Goal: Task Accomplishment & Management: Manage account settings

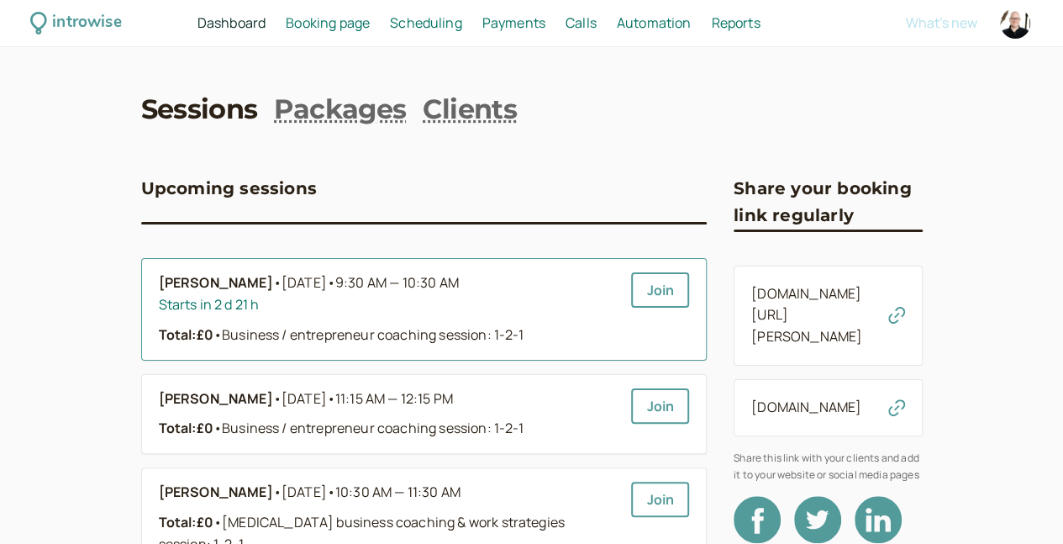
click at [502, 303] on div "Starts in 2 d 21 h" at bounding box center [389, 305] width 460 height 22
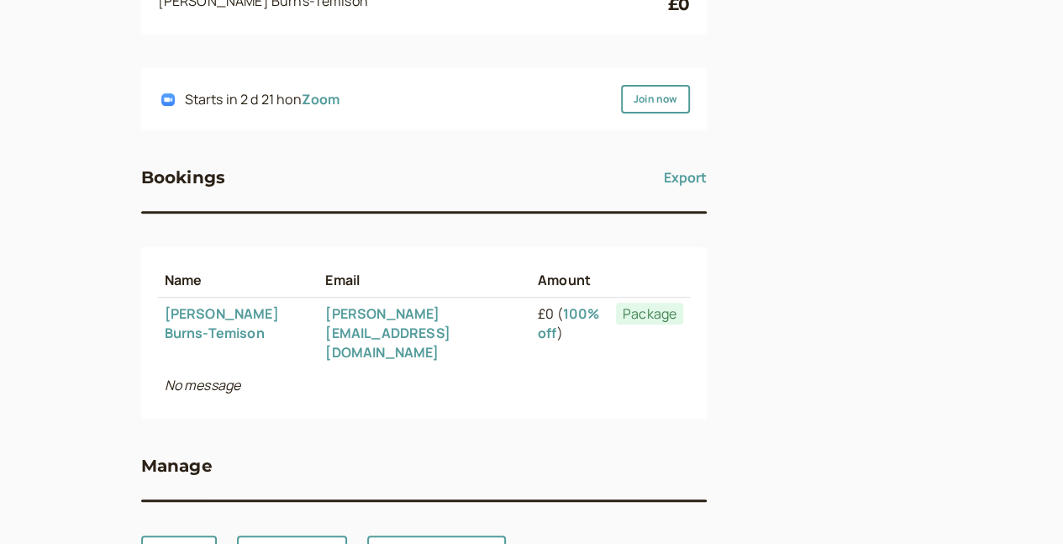
scroll to position [303, 0]
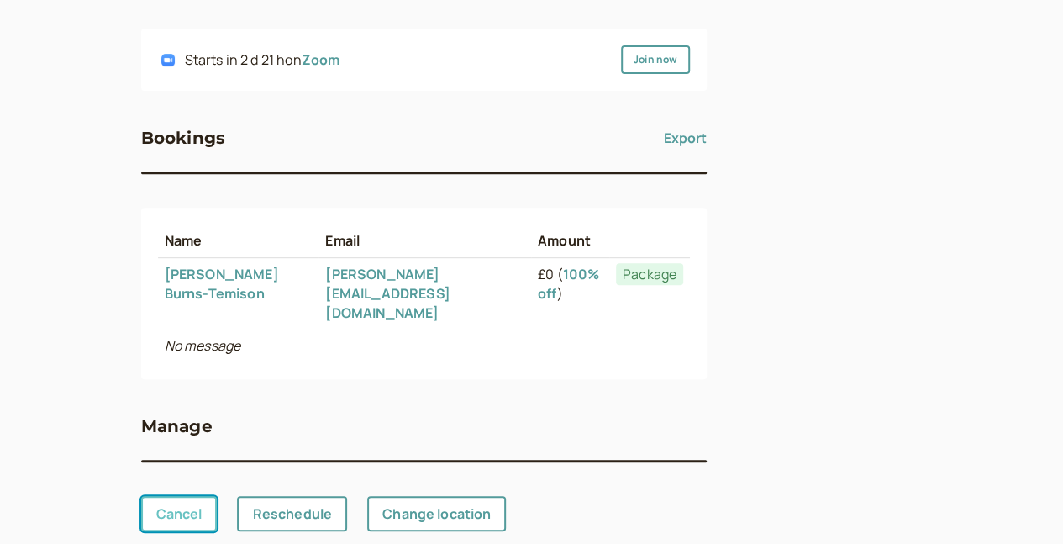
click at [141, 496] on link "Cancel" at bounding box center [179, 513] width 76 height 35
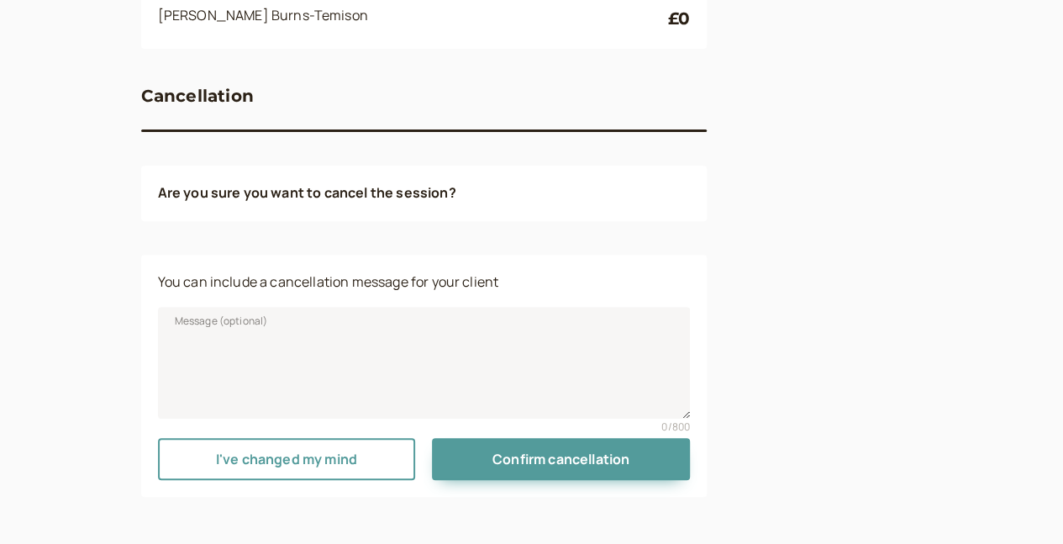
scroll to position [253, 0]
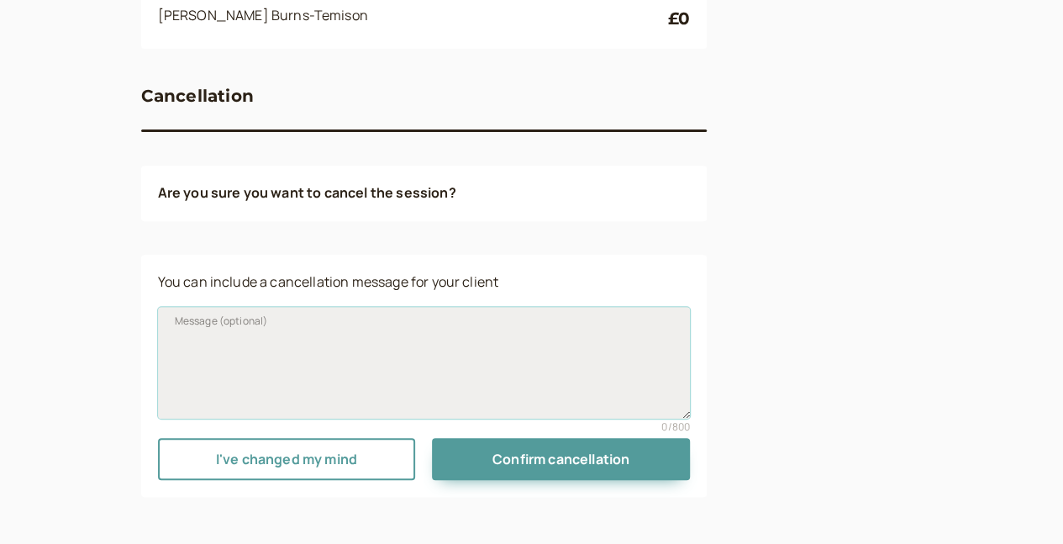
click at [266, 371] on textarea "Message (optional)" at bounding box center [424, 362] width 533 height 111
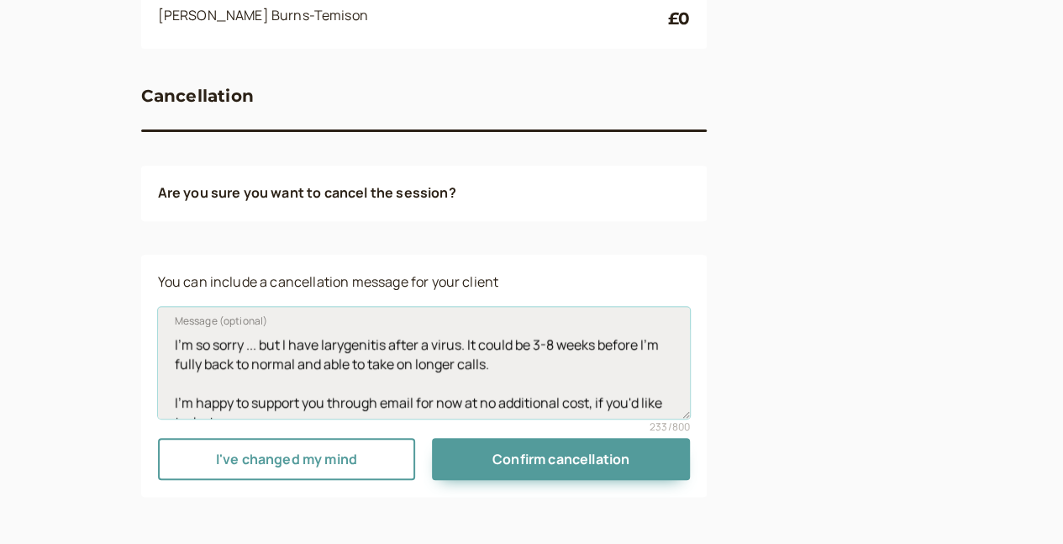
scroll to position [13, 0]
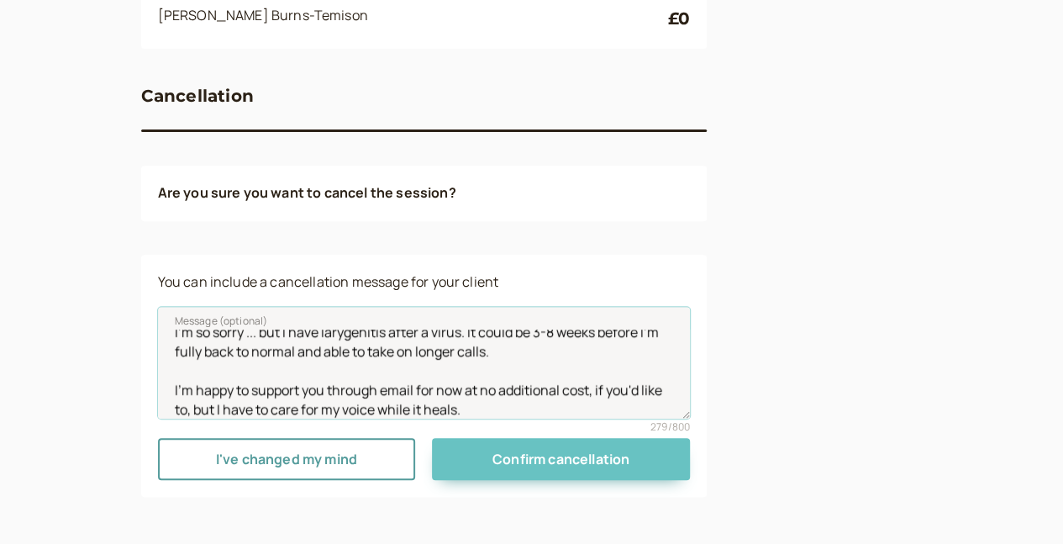
type textarea "I'm so sorry ... but I have larygenitis after a virus. It could be 3-8 weeks be…"
click at [493, 455] on span "Confirm cancellation" at bounding box center [561, 459] width 137 height 18
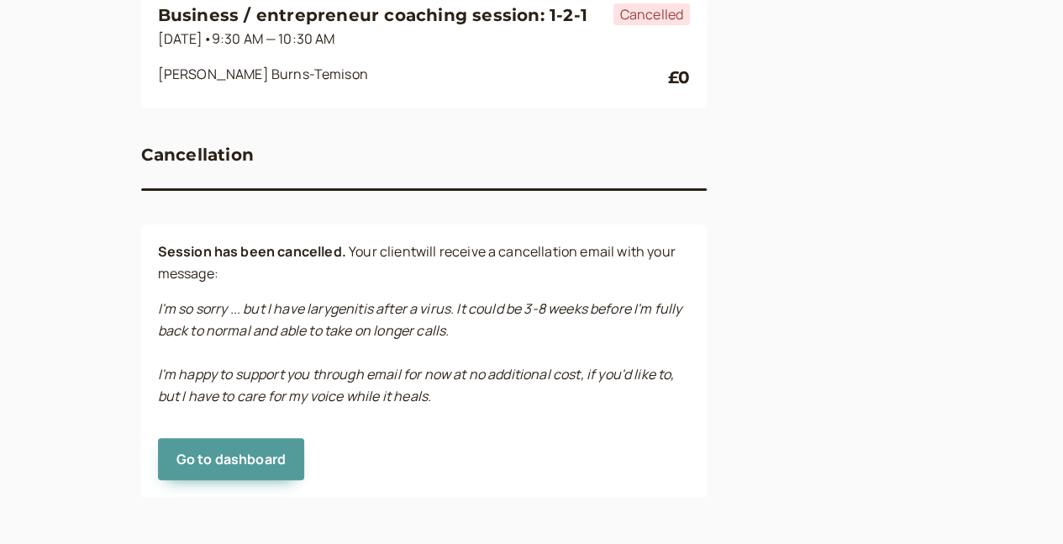
scroll to position [194, 0]
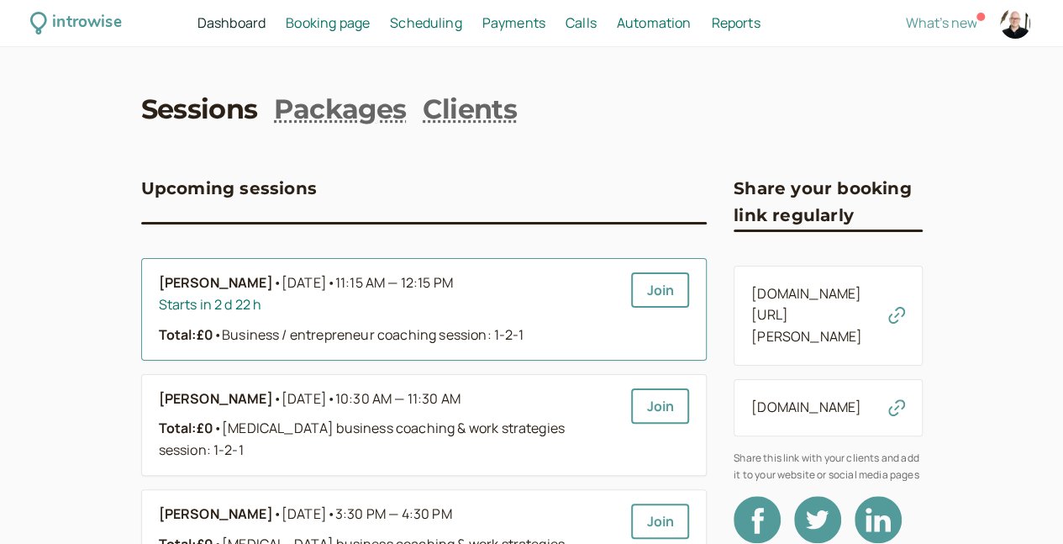
click at [335, 292] on span "11:15 AM — 12:15 PM" at bounding box center [394, 282] width 118 height 18
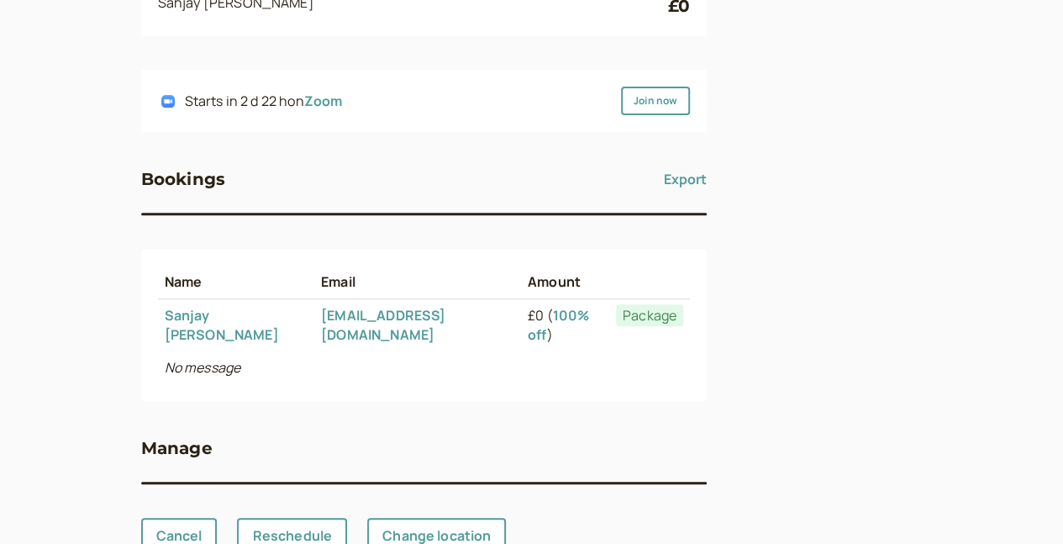
scroll to position [303, 0]
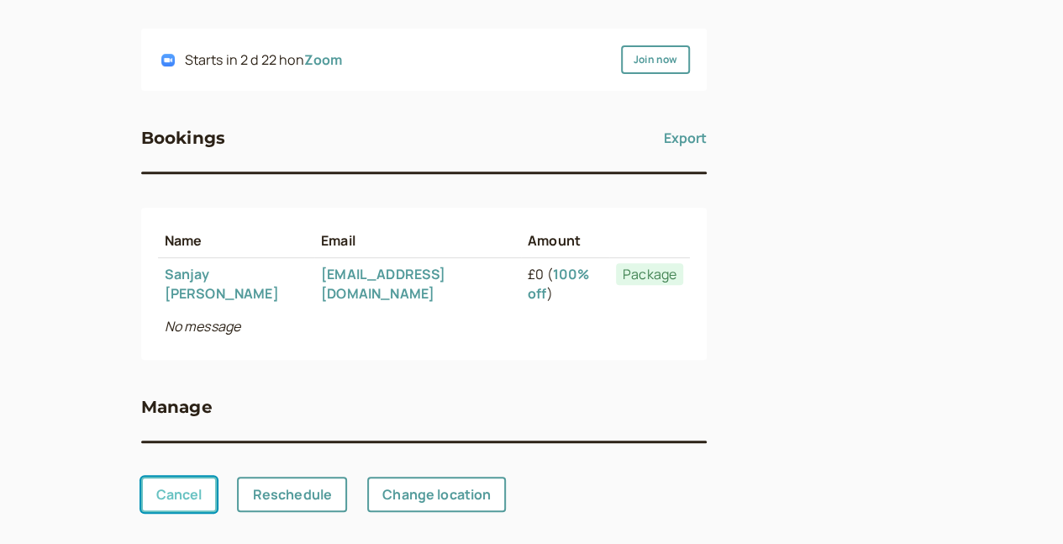
click at [141, 485] on link "Cancel" at bounding box center [179, 494] width 76 height 35
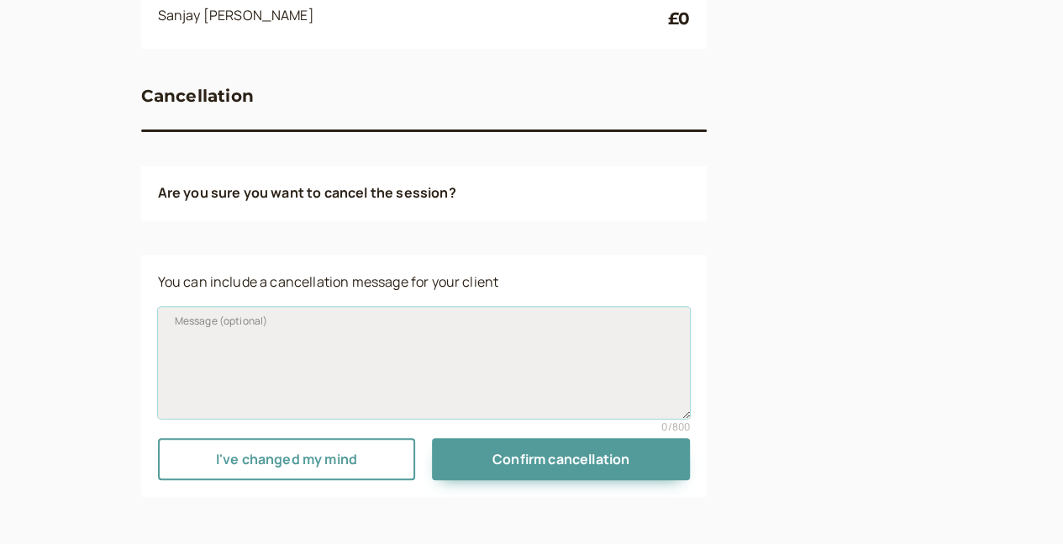
click at [270, 383] on textarea "Message (optional)" at bounding box center [424, 362] width 533 height 111
paste textarea "I'm so sorry ... but I have larygenitis after a virus. It could be 3-8 weeks be…"
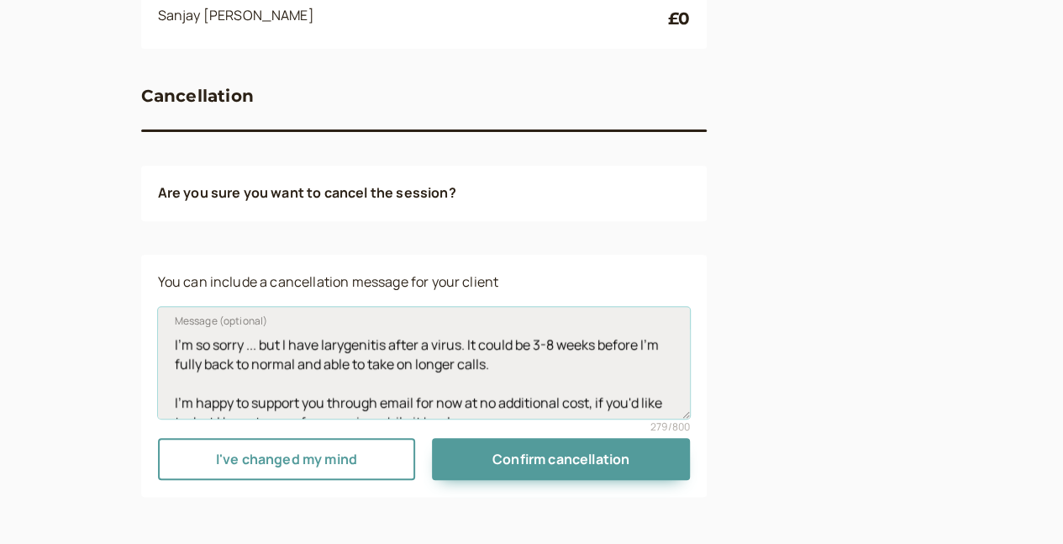
scroll to position [13, 0]
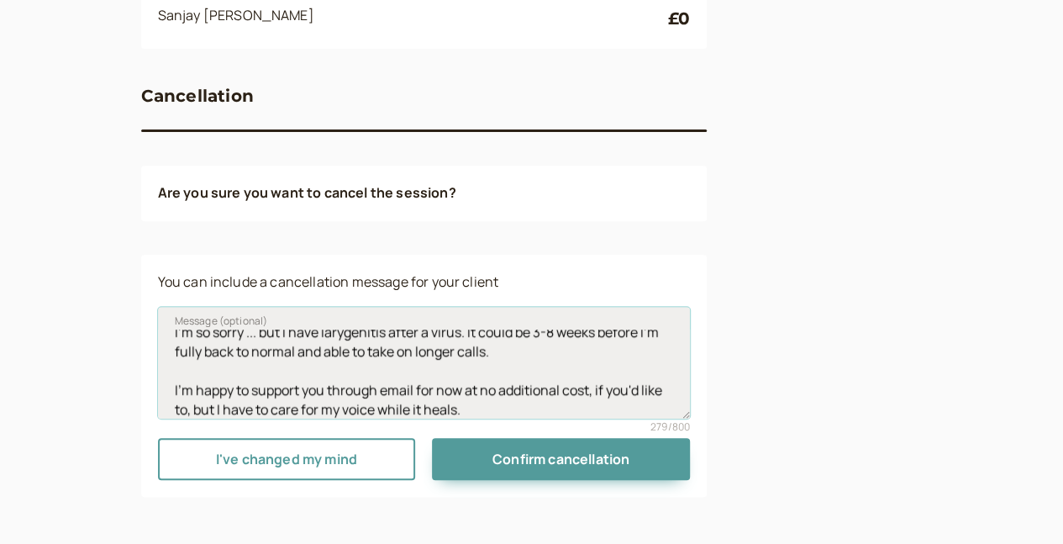
click at [497, 375] on textarea "I'm so sorry ... but I have larygenitis after a virus. It could be 3-8 weeks be…" at bounding box center [424, 362] width 533 height 111
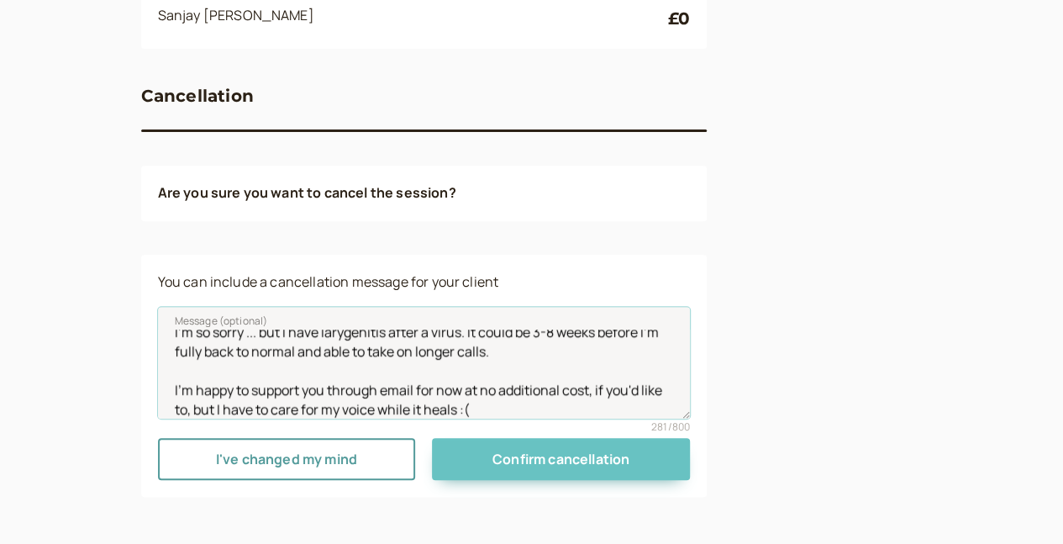
type textarea "I'm so sorry ... but I have larygenitis after a virus. It could be 3-8 weeks be…"
click at [526, 455] on span "Confirm cancellation" at bounding box center [561, 459] width 137 height 18
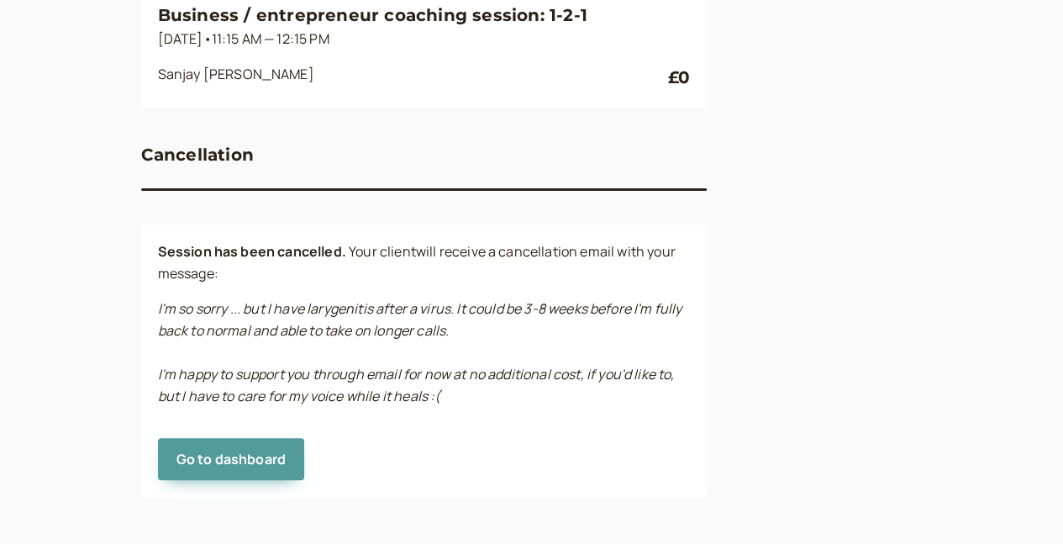
scroll to position [194, 0]
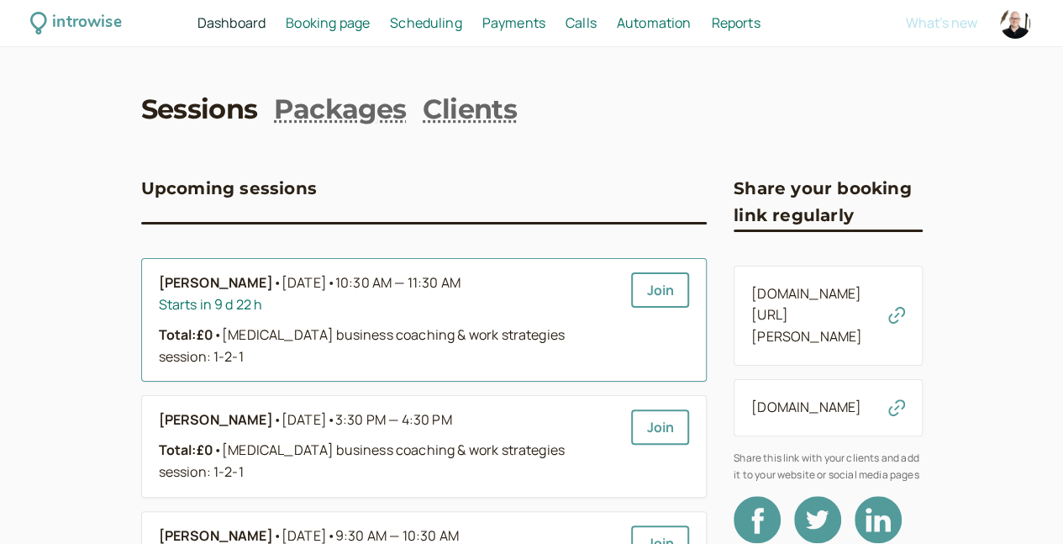
click at [403, 303] on div "Starts in 9 d 22 h" at bounding box center [389, 305] width 460 height 22
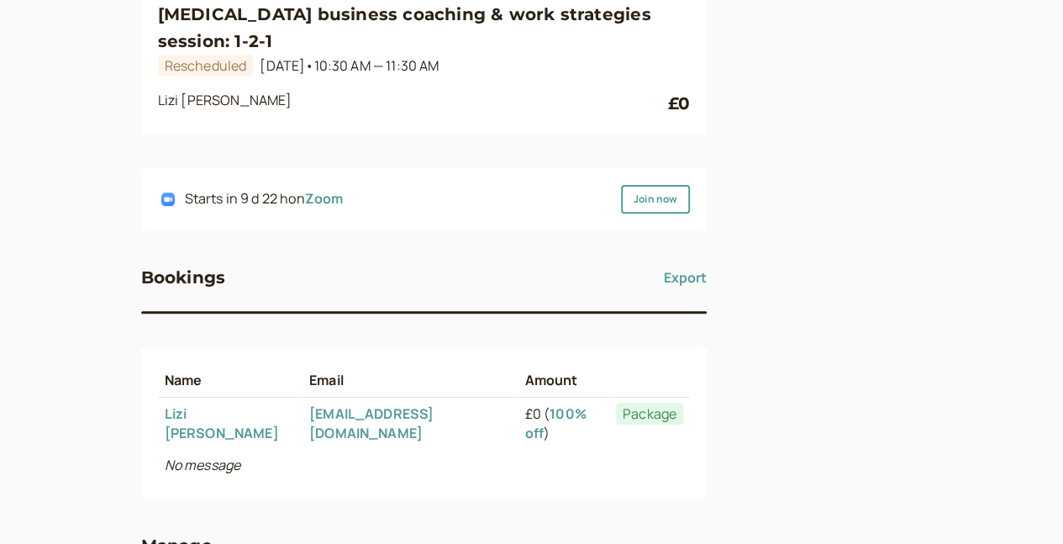
scroll to position [303, 0]
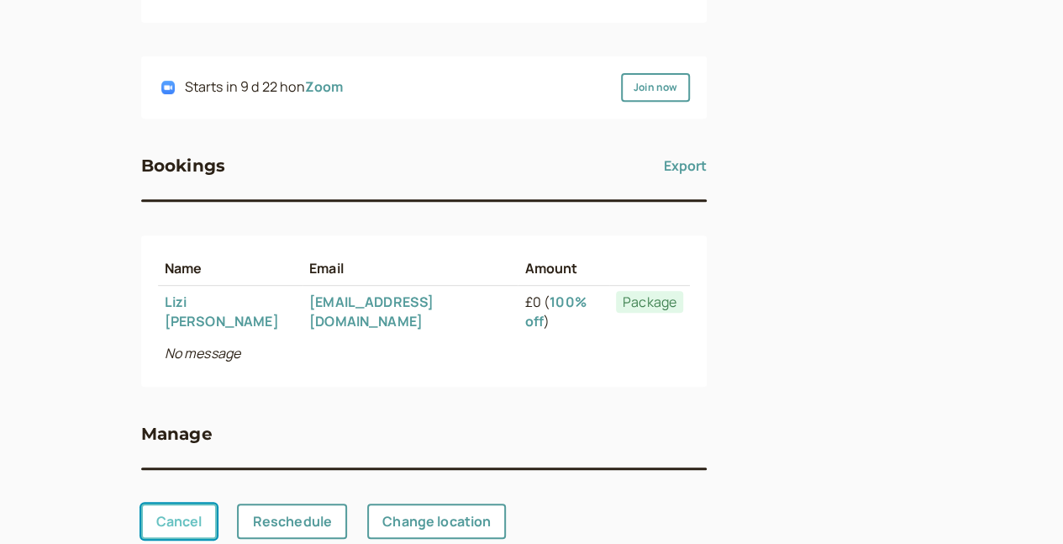
click at [141, 503] on link "Cancel" at bounding box center [179, 520] width 76 height 35
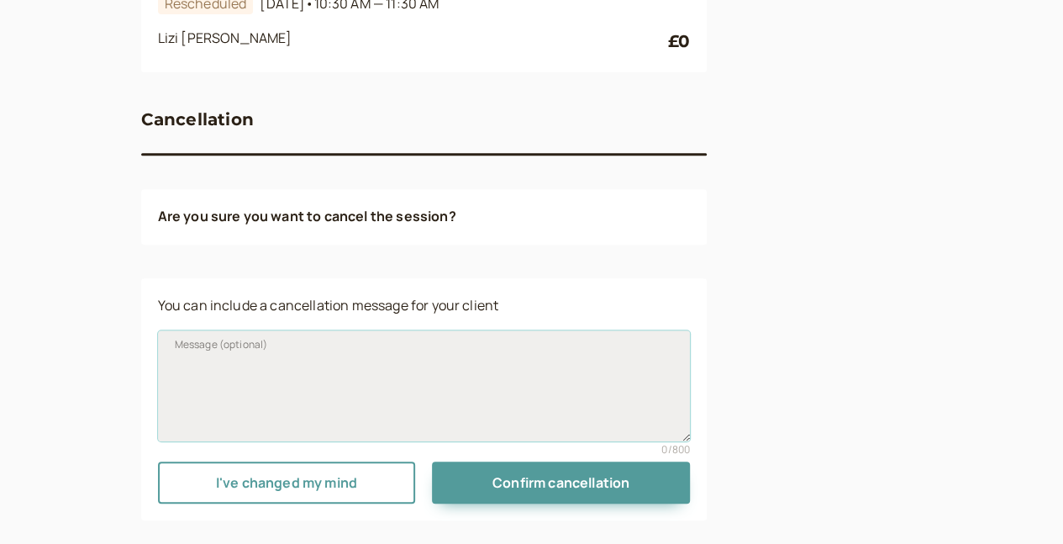
click at [322, 393] on textarea "Message (optional)" at bounding box center [424, 385] width 533 height 111
paste textarea "I'm so sorry ... but I have larygenitis after a virus. It could be 3-8 weeks be…"
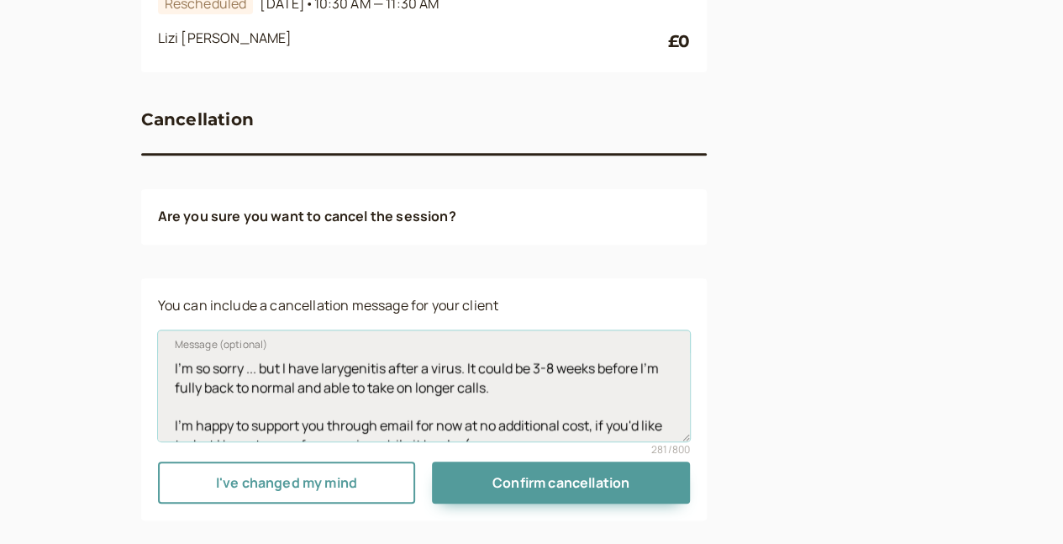
scroll to position [13, 0]
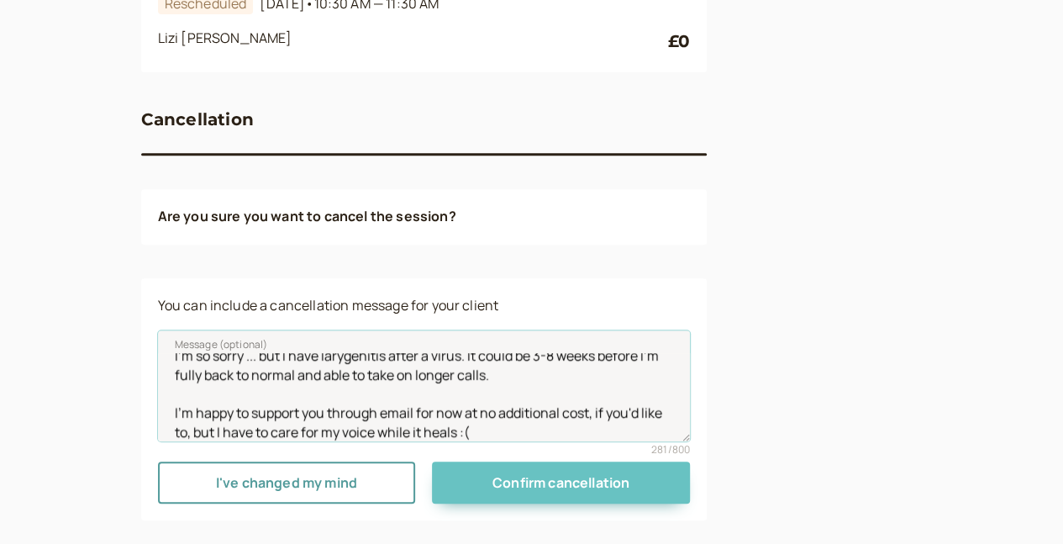
type textarea "I'm so sorry ... but I have larygenitis after a virus. It could be 3-8 weeks be…"
click at [519, 473] on span "Confirm cancellation" at bounding box center [561, 482] width 137 height 18
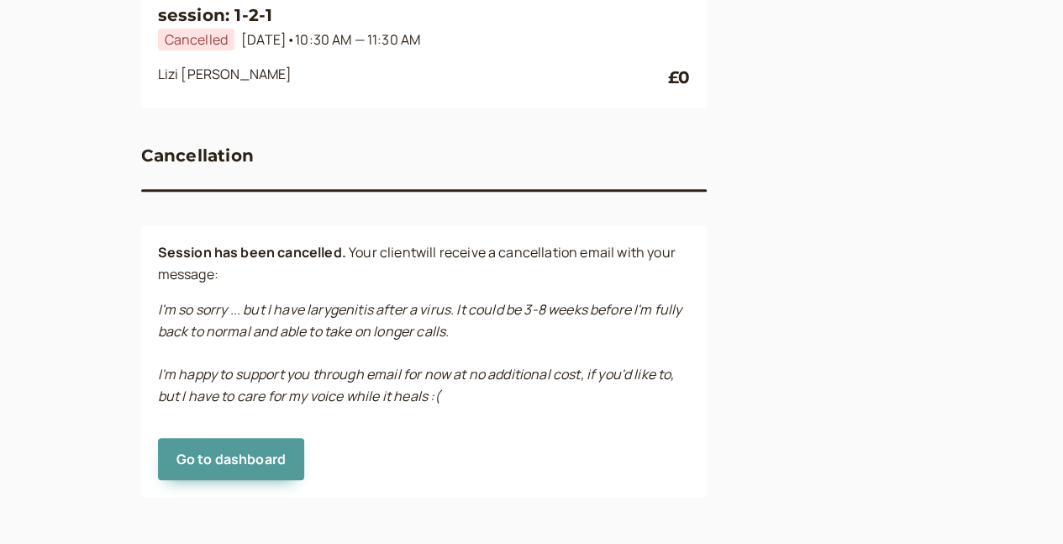
scroll to position [194, 0]
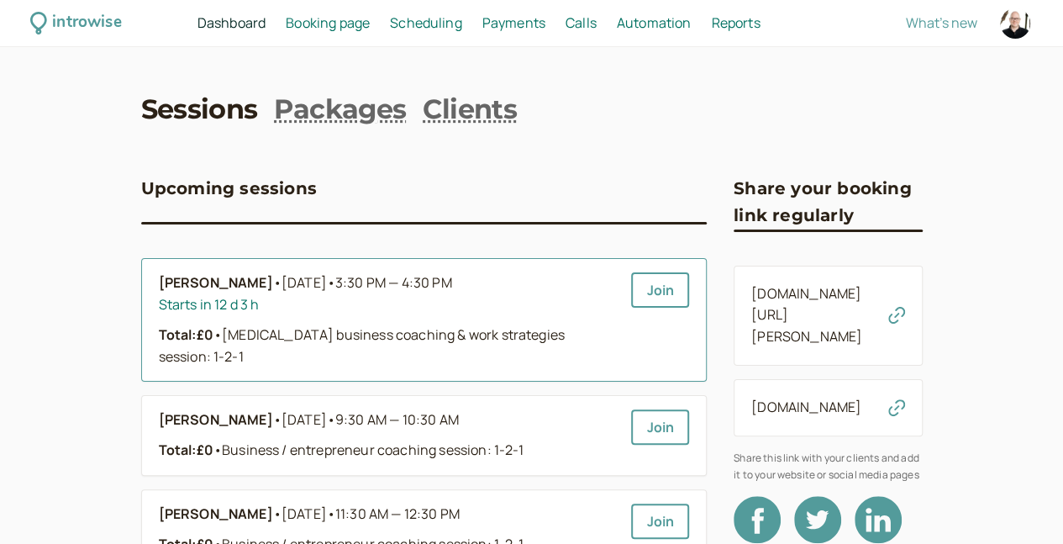
click at [282, 289] on span "[DATE] • 3:30 PM — 4:30 PM" at bounding box center [367, 283] width 171 height 22
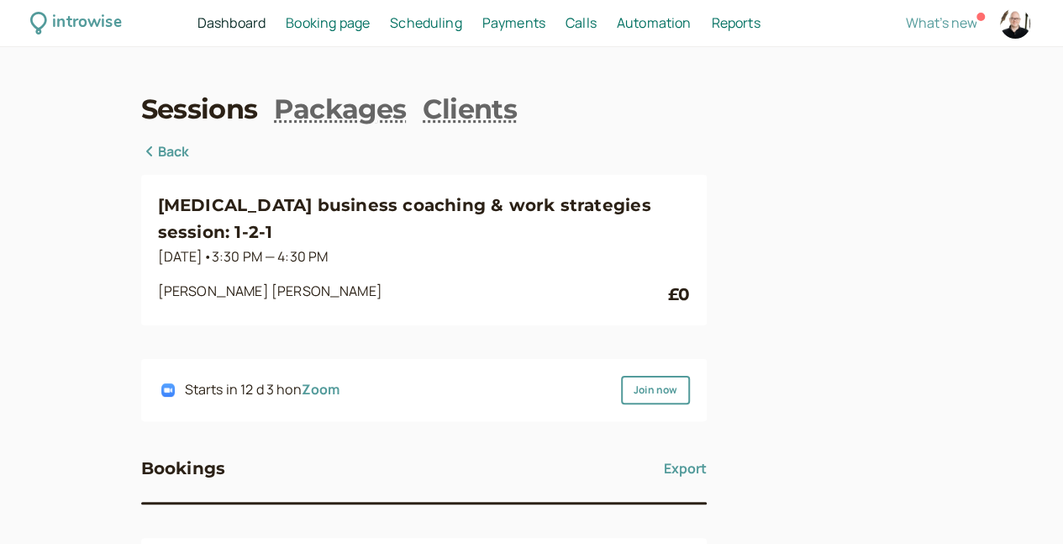
scroll to position [303, 0]
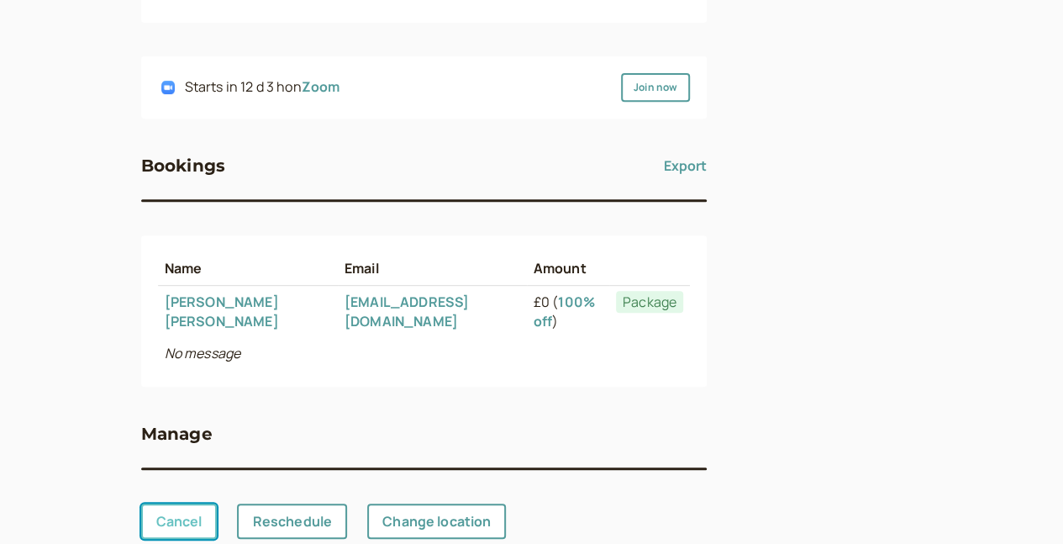
click at [141, 503] on link "Cancel" at bounding box center [179, 520] width 76 height 35
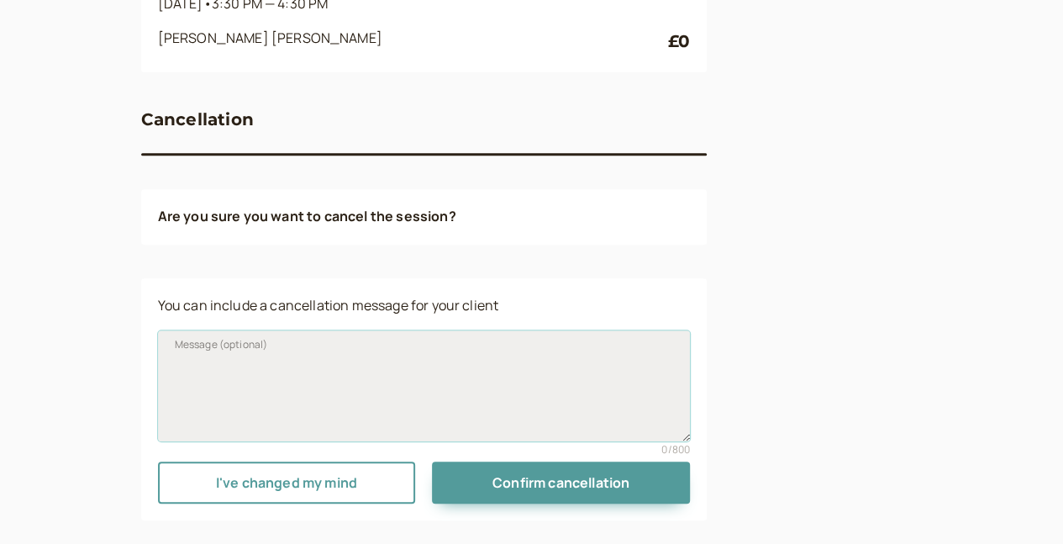
click at [250, 398] on textarea "Message (optional)" at bounding box center [424, 385] width 533 height 111
paste textarea "I'm so sorry ... but I have larygenitis after a virus. It could be 3-8 weeks be…"
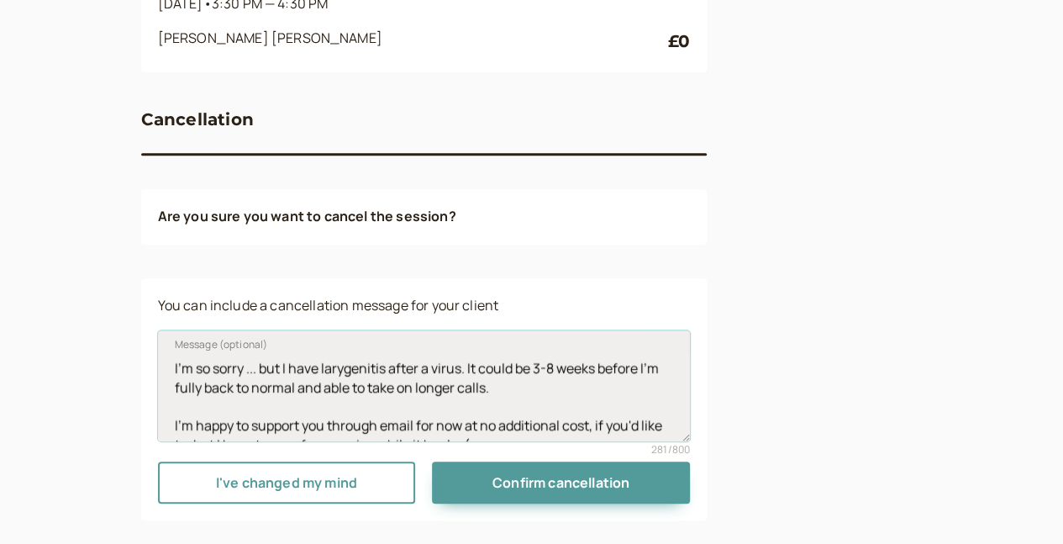
scroll to position [13, 0]
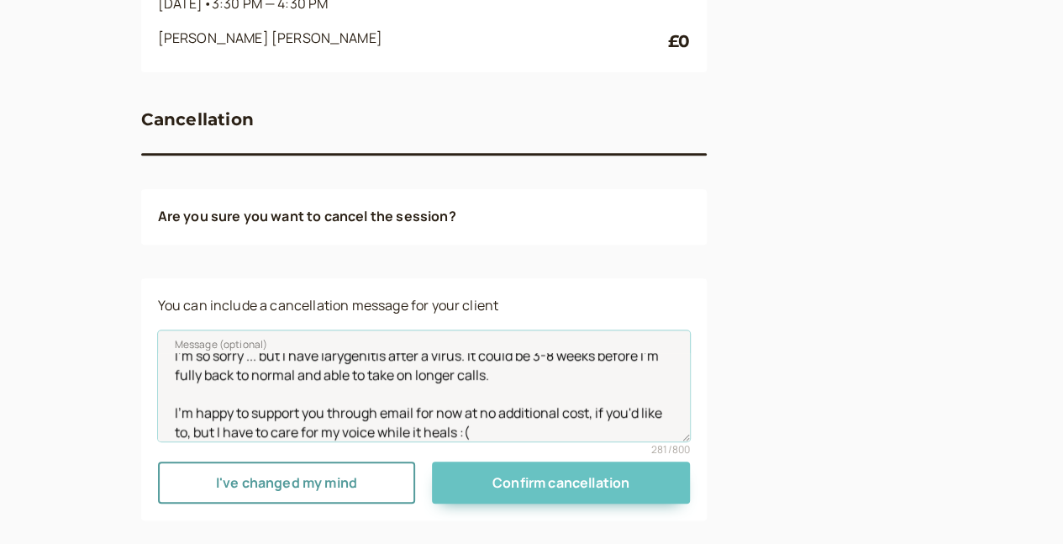
type textarea "I'm so sorry ... but I have larygenitis after a virus. It could be 3-8 weeks be…"
click at [519, 473] on span "Confirm cancellation" at bounding box center [561, 482] width 137 height 18
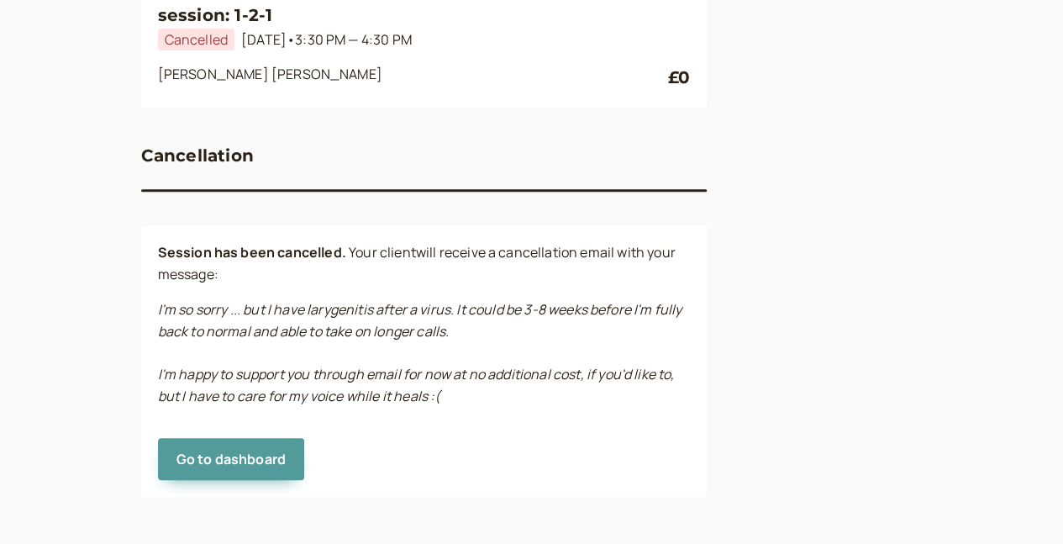
scroll to position [194, 0]
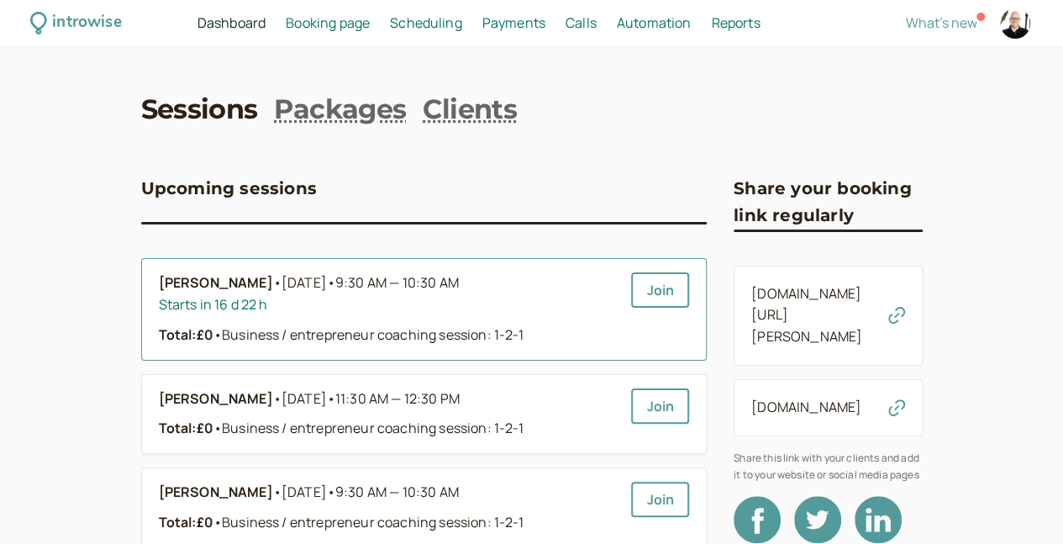
click at [333, 303] on div "Starts in 16 d 22 h" at bounding box center [389, 305] width 460 height 22
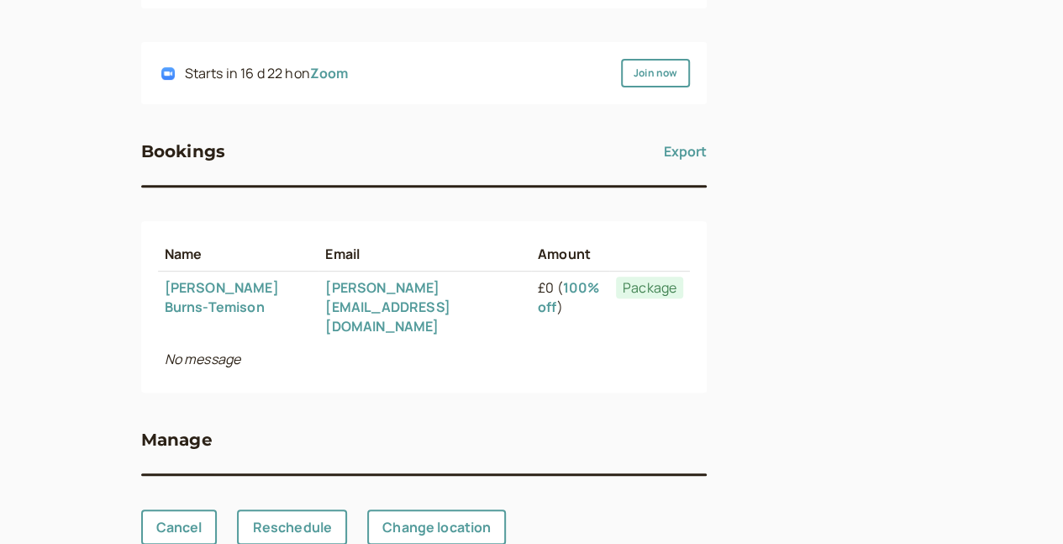
scroll to position [303, 0]
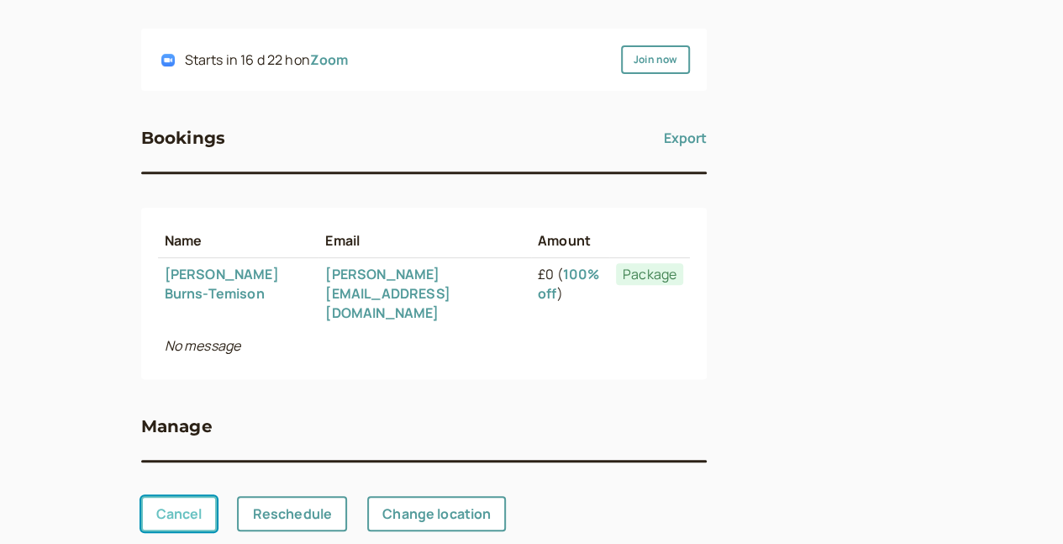
click at [141, 496] on link "Cancel" at bounding box center [179, 513] width 76 height 35
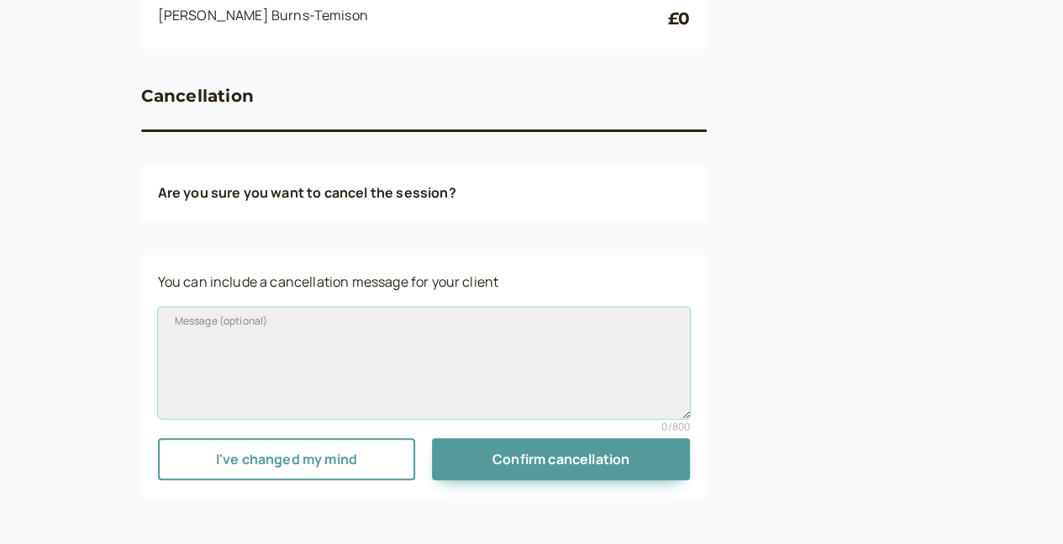
click at [295, 349] on textarea "Message (optional)" at bounding box center [424, 362] width 533 height 111
paste textarea "I'm so sorry ... but I have larygenitis after a virus. It could be 3-8 weeks be…"
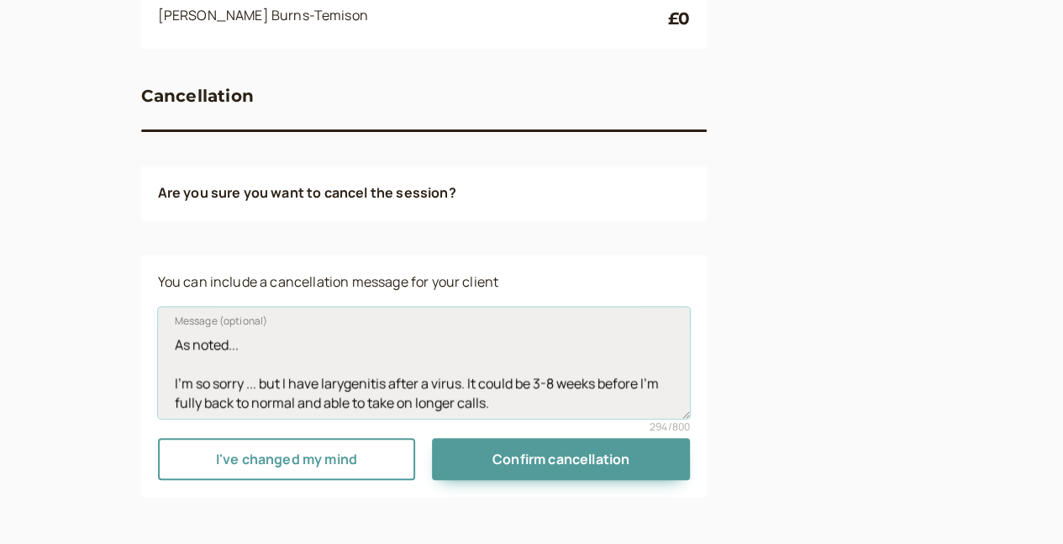
scroll to position [50, 0]
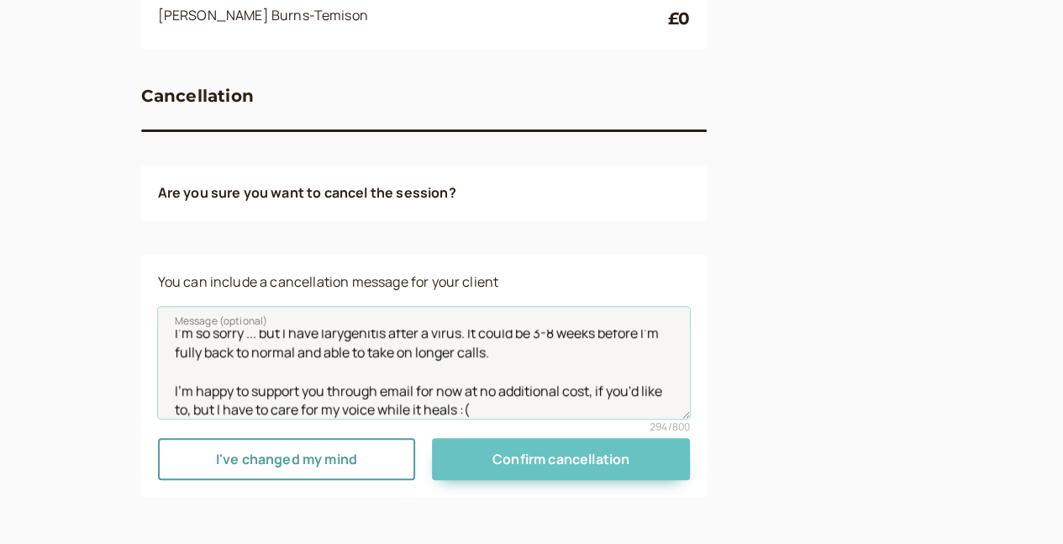
type textarea "As noted... I'm so sorry ... but I have larygenitis after a virus. It could be …"
click at [493, 460] on span "Confirm cancellation" at bounding box center [561, 459] width 137 height 18
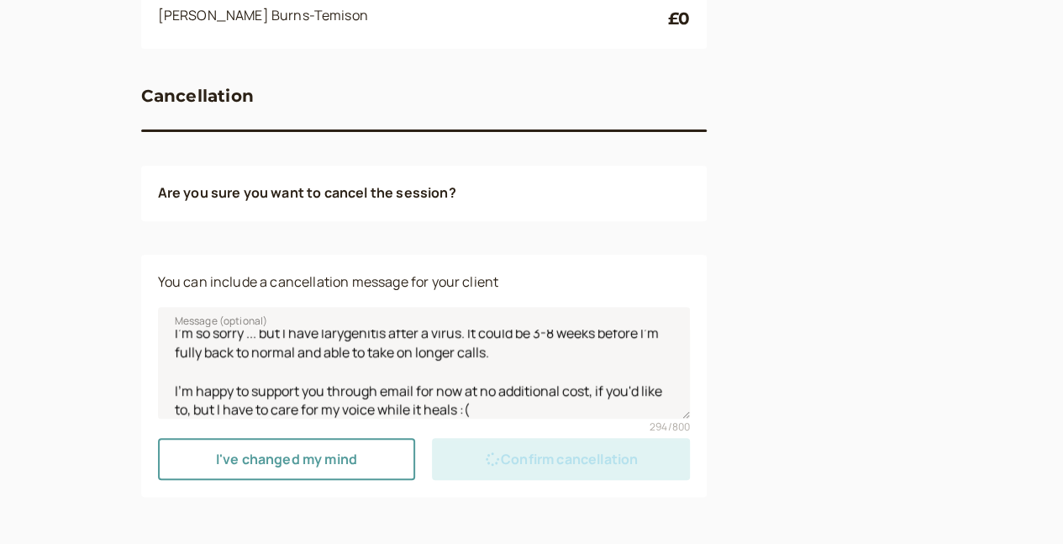
scroll to position [238, 0]
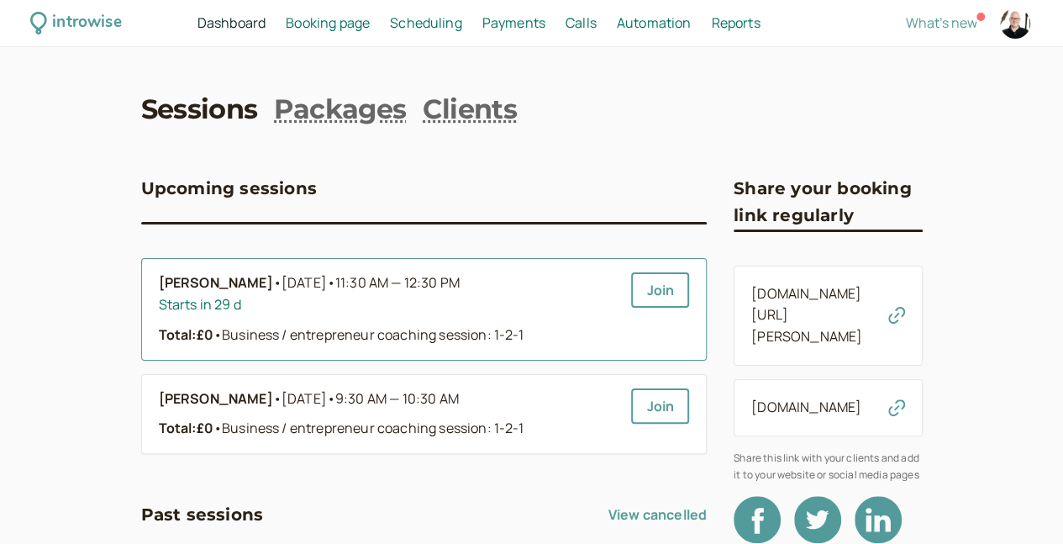
click at [482, 303] on div "Starts in 29 d" at bounding box center [389, 305] width 460 height 22
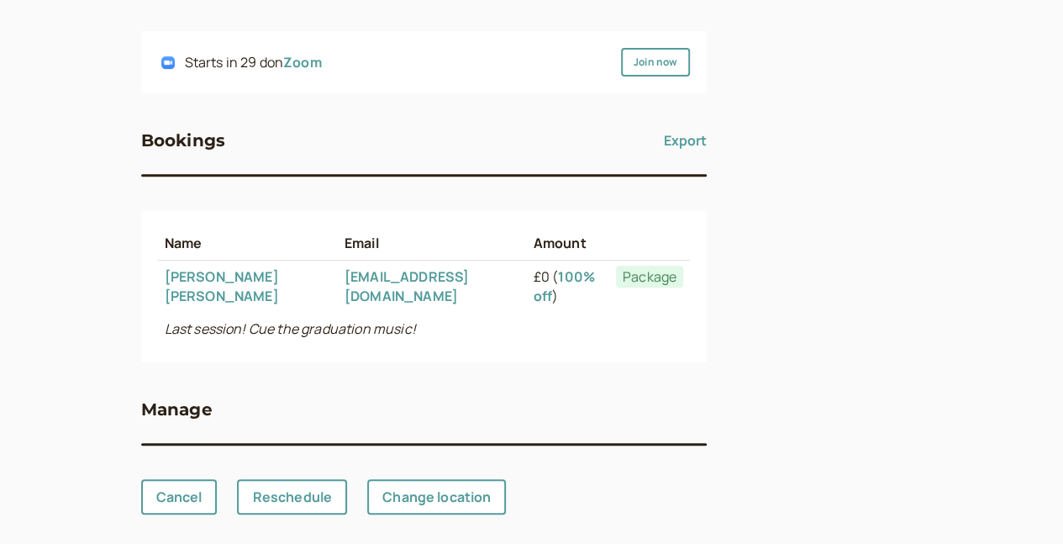
scroll to position [303, 0]
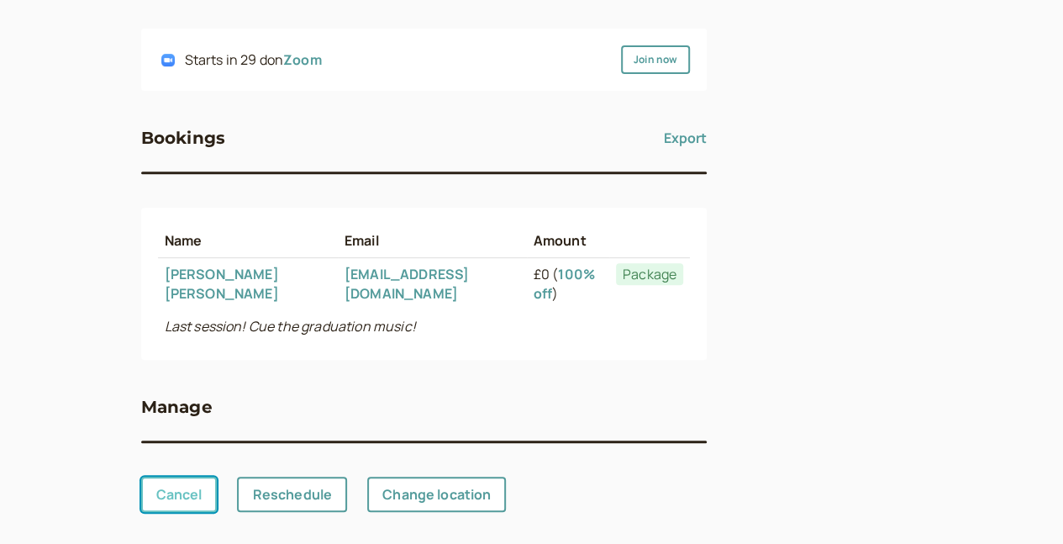
click at [141, 477] on link "Cancel" at bounding box center [179, 494] width 76 height 35
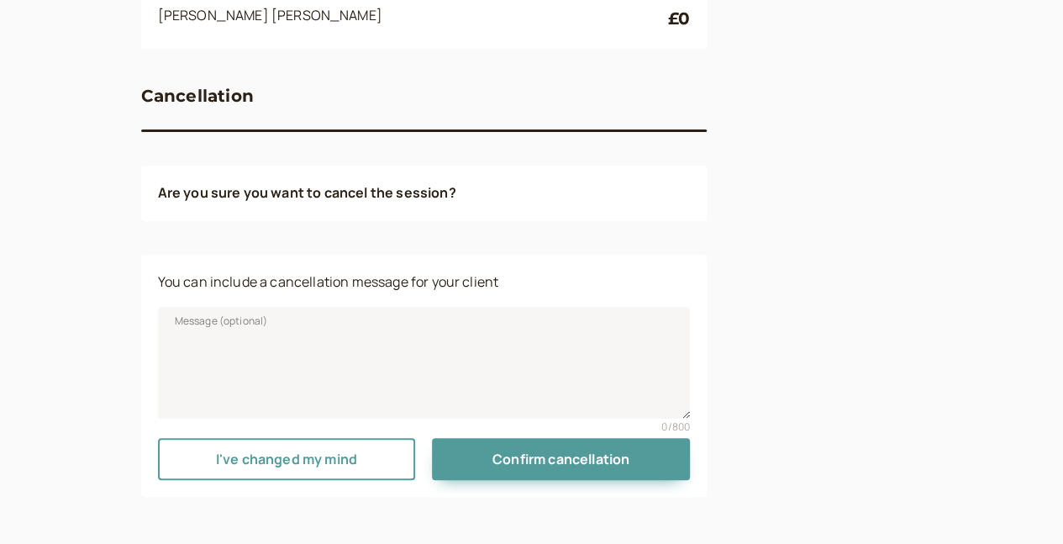
scroll to position [253, 0]
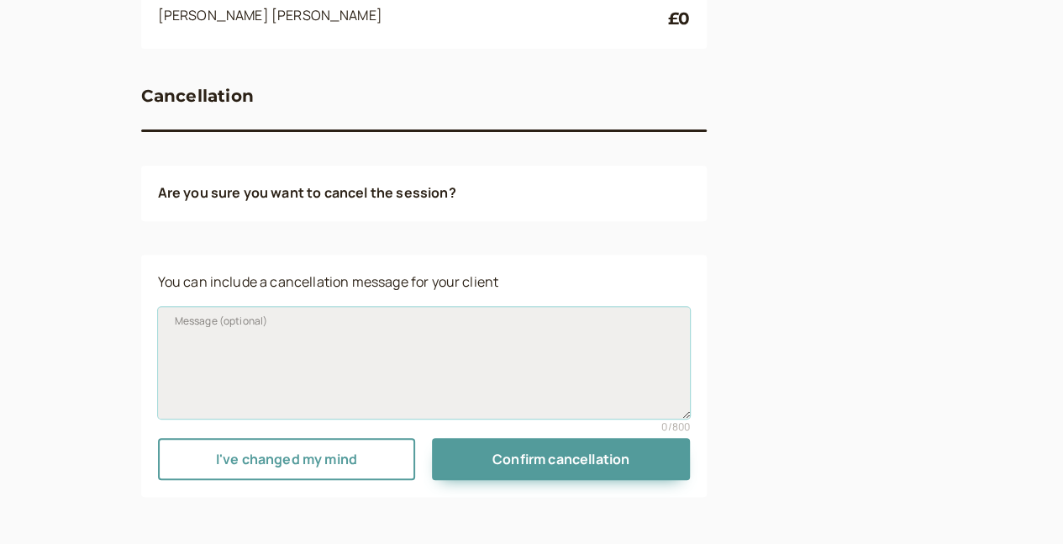
click at [309, 373] on textarea "Message (optional)" at bounding box center [424, 362] width 533 height 111
paste textarea "I'm so sorry ... but I have larygenitis after a virus. It could be 3-8 weeks be…"
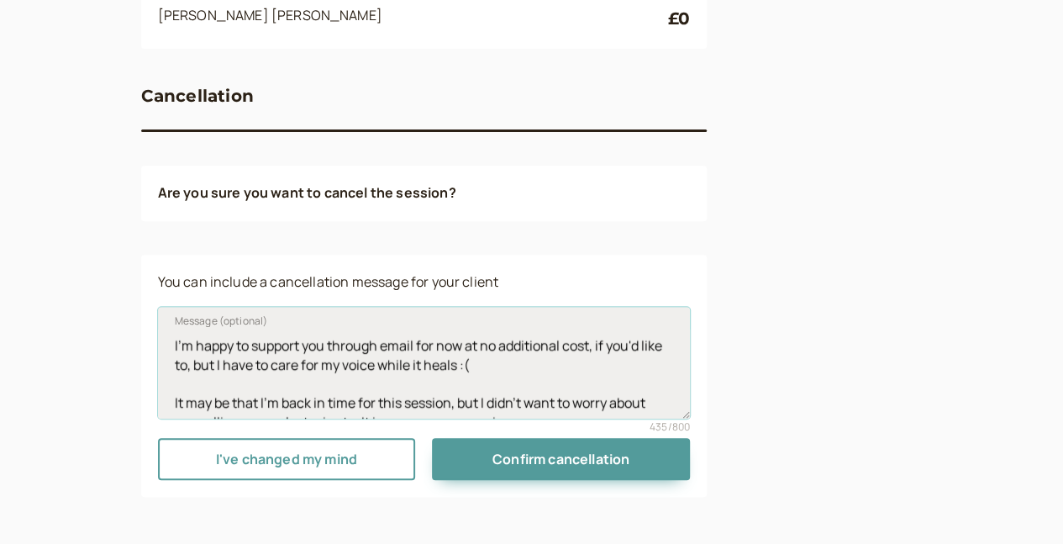
scroll to position [76, 0]
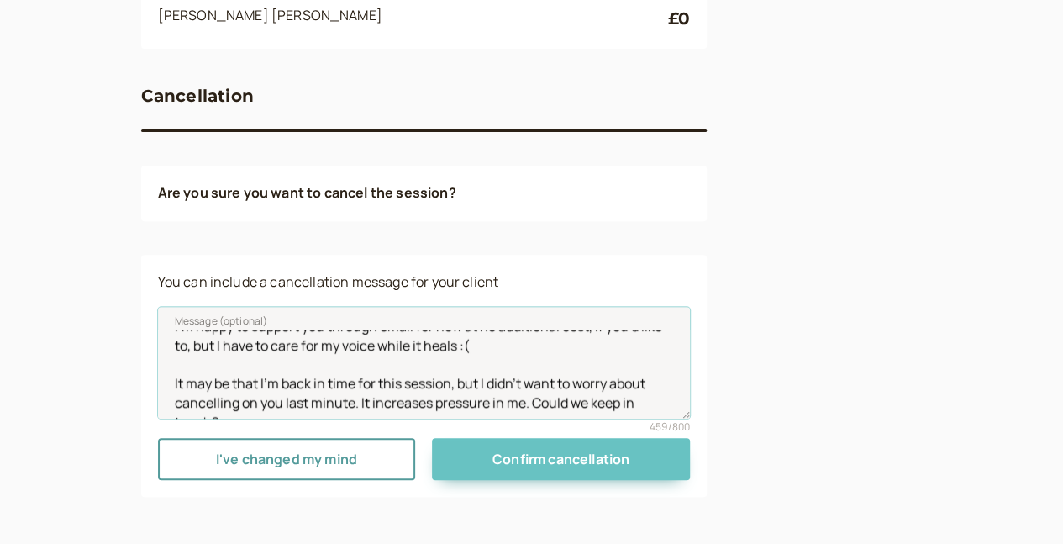
type textarea "Hello ... I'm so sorry ... but I have larygenitis after a virus. It could be 3-…"
click at [493, 459] on span "Confirm cancellation" at bounding box center [561, 459] width 137 height 18
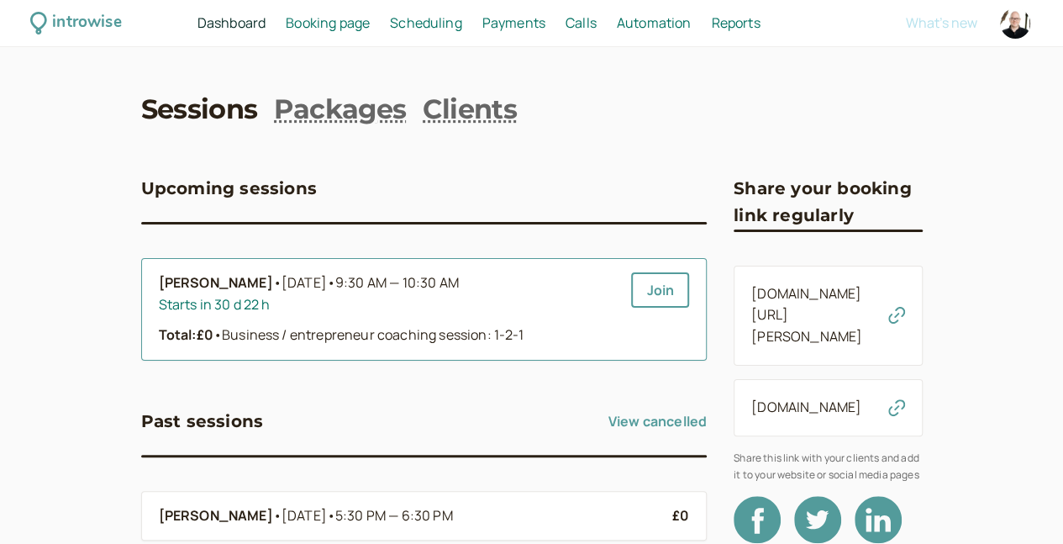
click at [453, 291] on div "[PERSON_NAME]-Temison • [DATE] • 9:30 AM — 10:30 AM" at bounding box center [389, 283] width 460 height 22
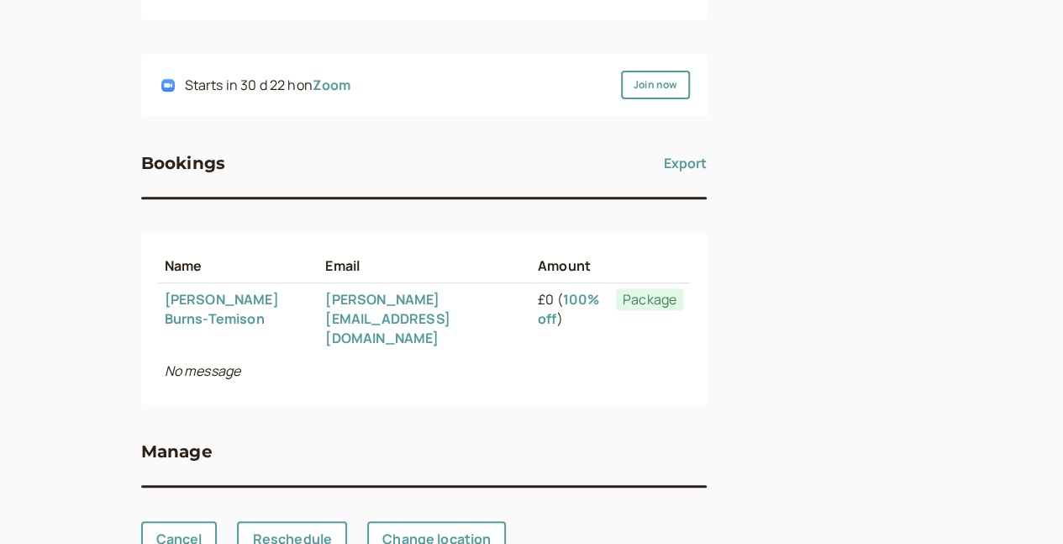
scroll to position [303, 0]
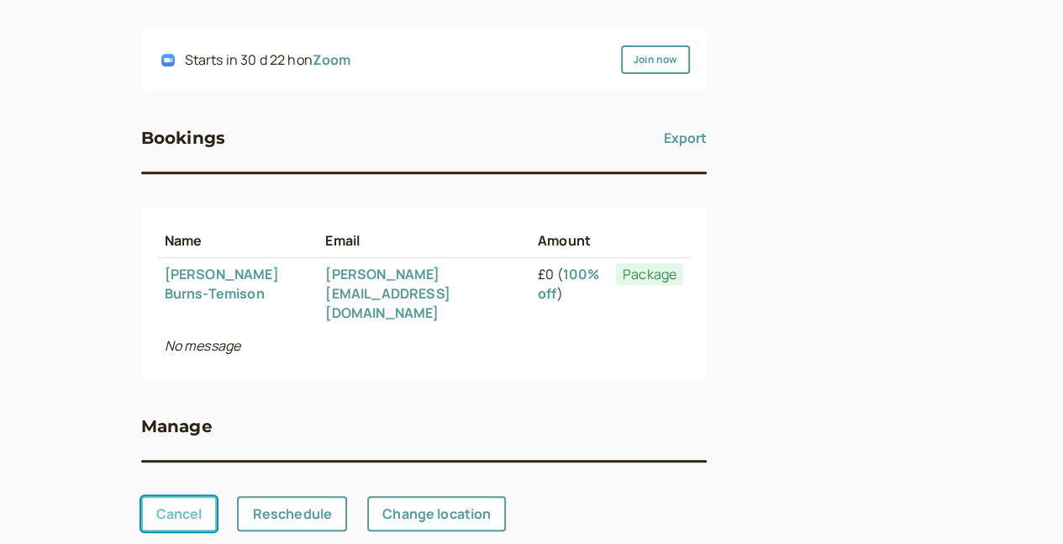
click at [141, 496] on link "Cancel" at bounding box center [179, 513] width 76 height 35
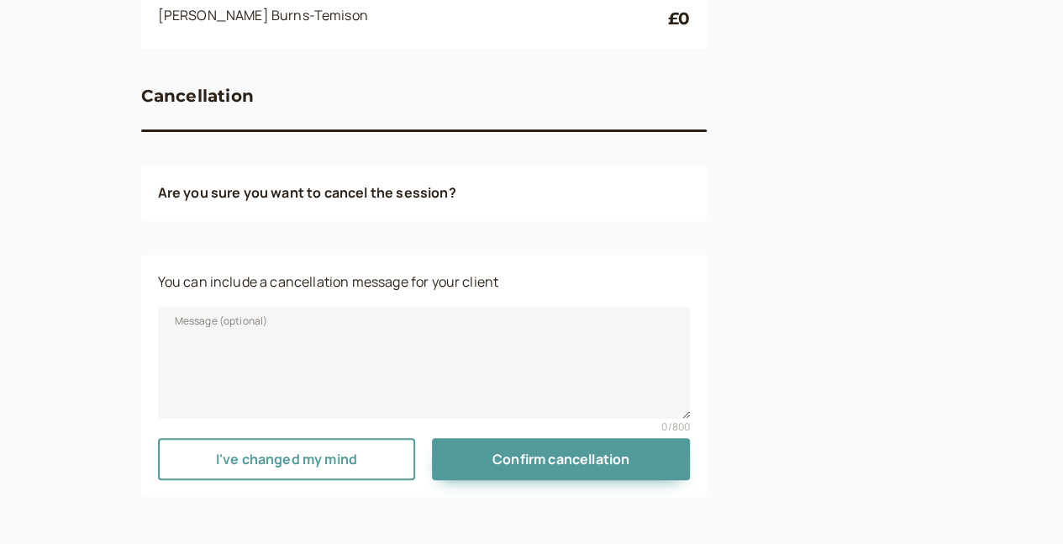
scroll to position [253, 0]
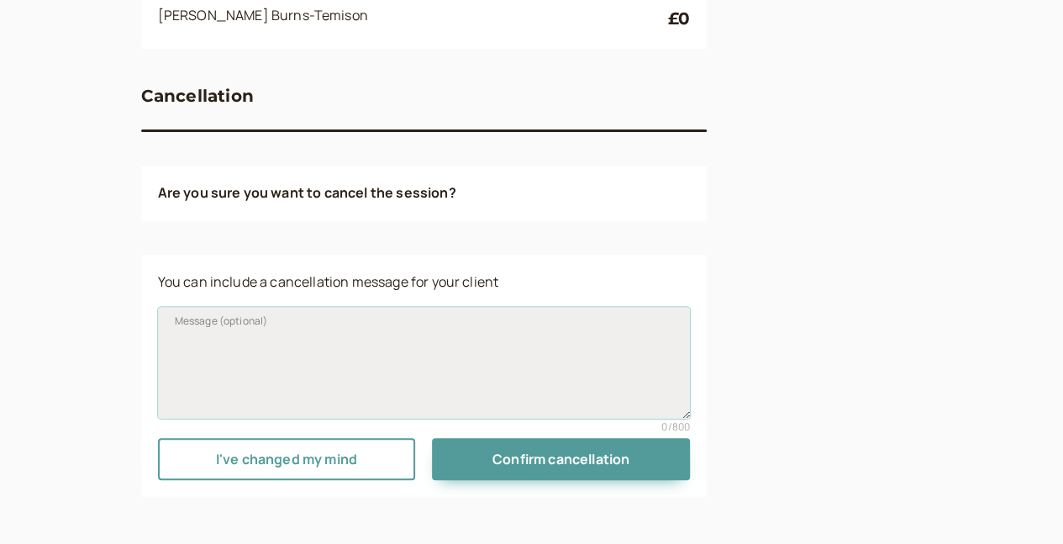
click at [311, 372] on textarea "Message (optional)" at bounding box center [424, 362] width 533 height 111
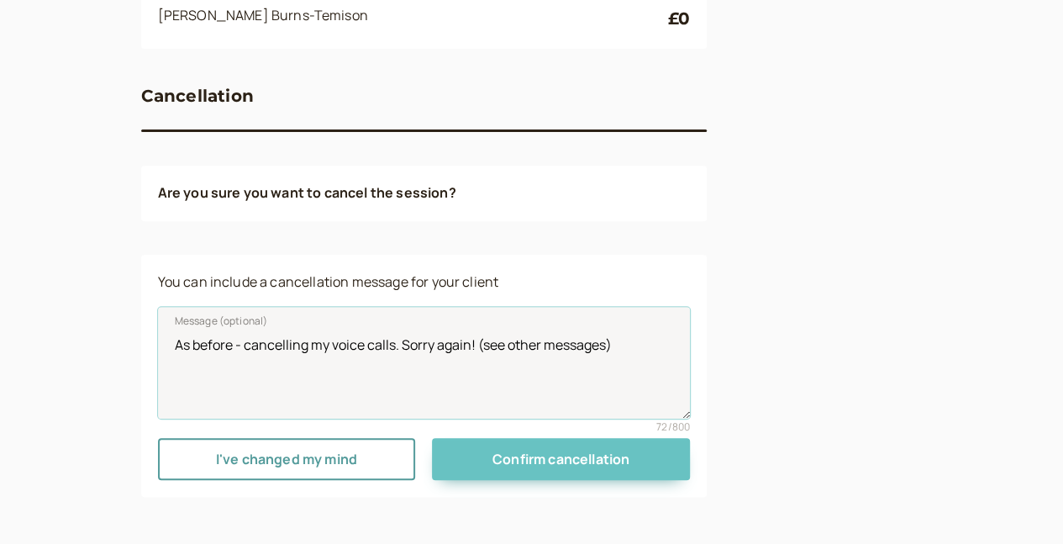
type textarea "As before - cancelling my voice calls. Sorry again! (see other messages)"
click at [493, 455] on span "Confirm cancellation" at bounding box center [561, 459] width 137 height 18
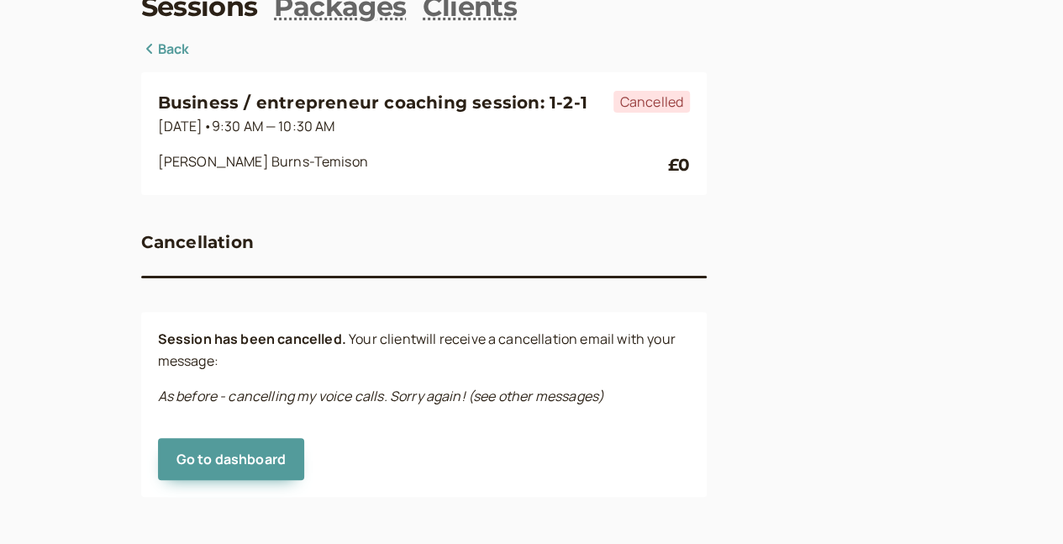
scroll to position [107, 0]
